Goal: Task Accomplishment & Management: Manage account settings

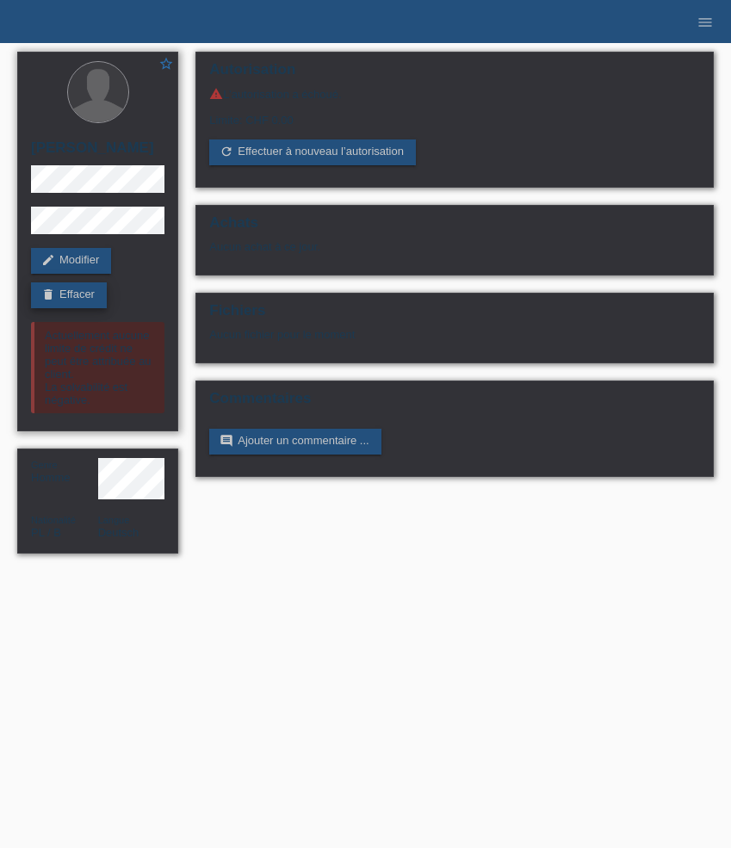
click at [87, 299] on link "delete Effacer" at bounding box center [69, 295] width 76 height 26
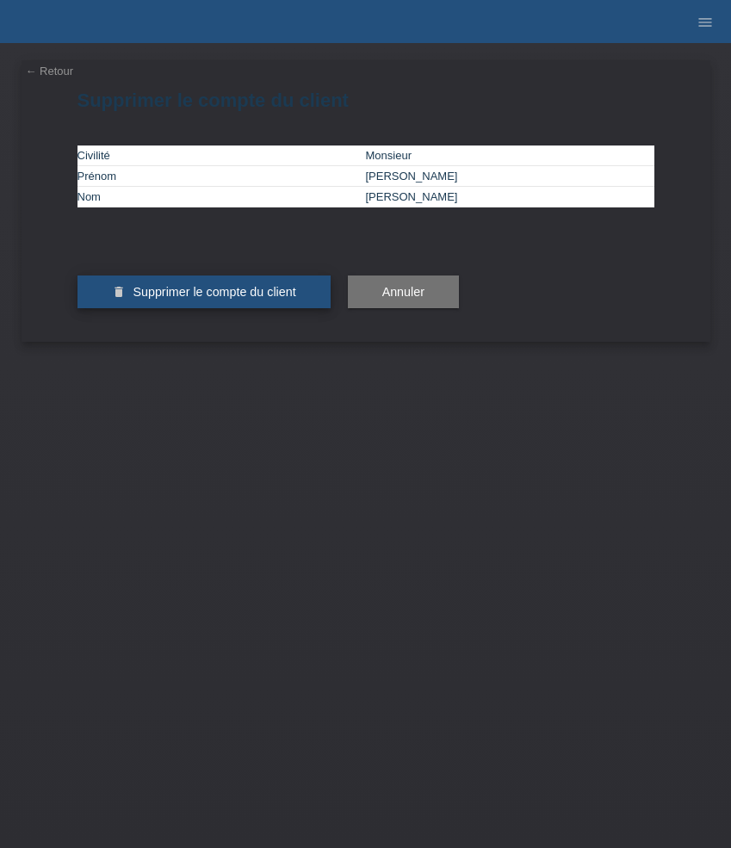
click at [180, 308] on button "delete Supprimer le compte du client" at bounding box center [203, 291] width 253 height 33
